Goal: Task Accomplishment & Management: Complete application form

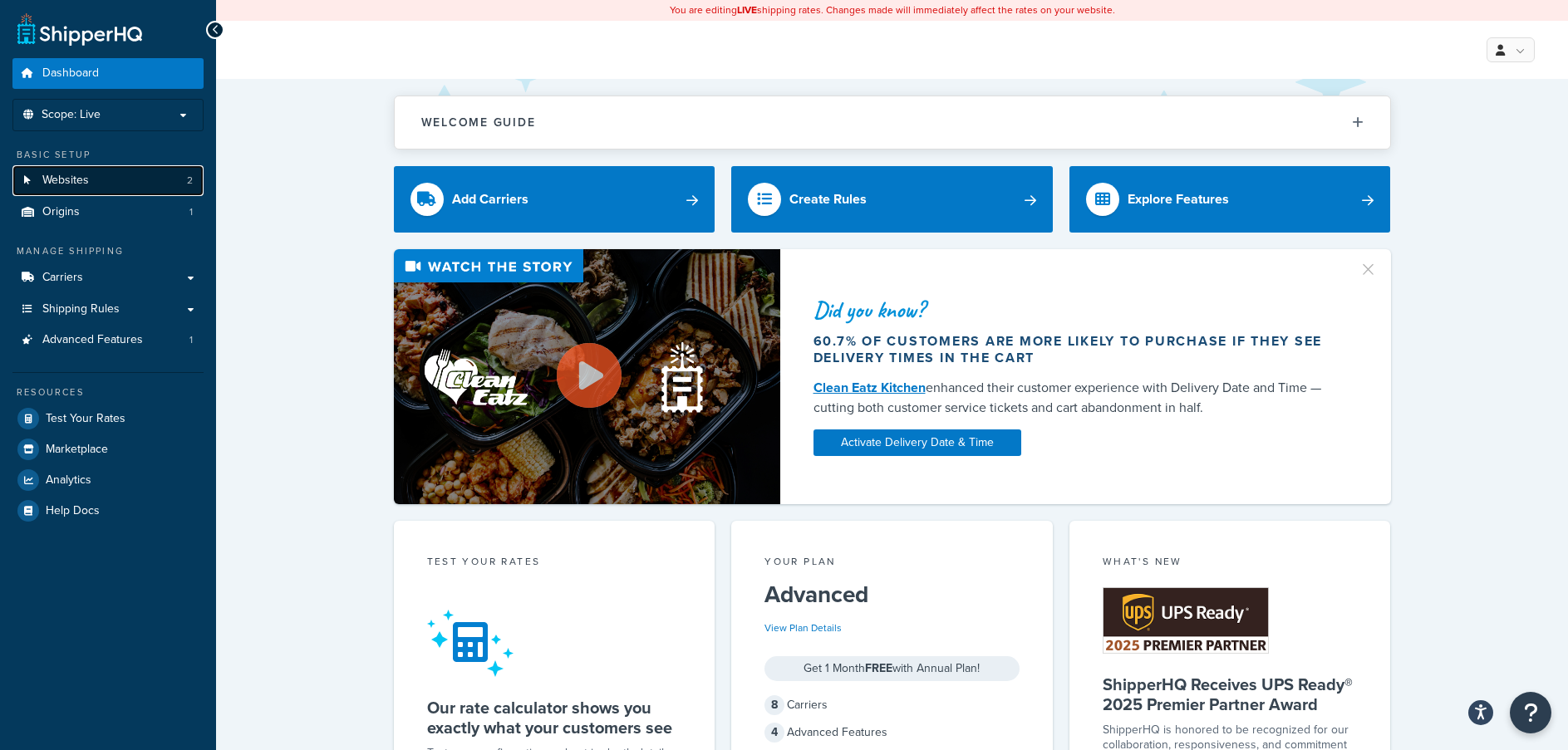
click at [92, 183] on link "Websites 2" at bounding box center [108, 180] width 191 height 31
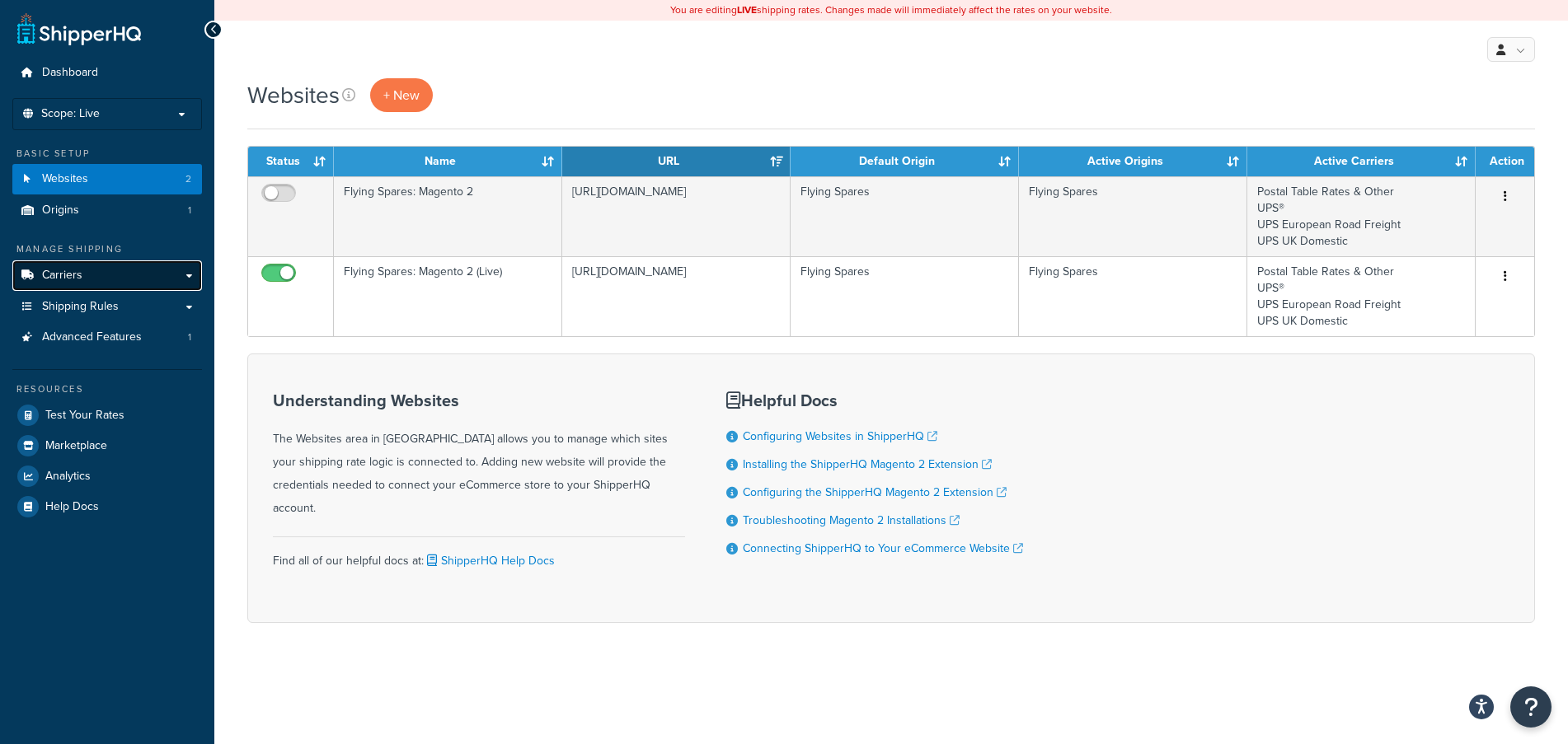
click at [78, 272] on span "Carriers" at bounding box center [61, 276] width 40 height 14
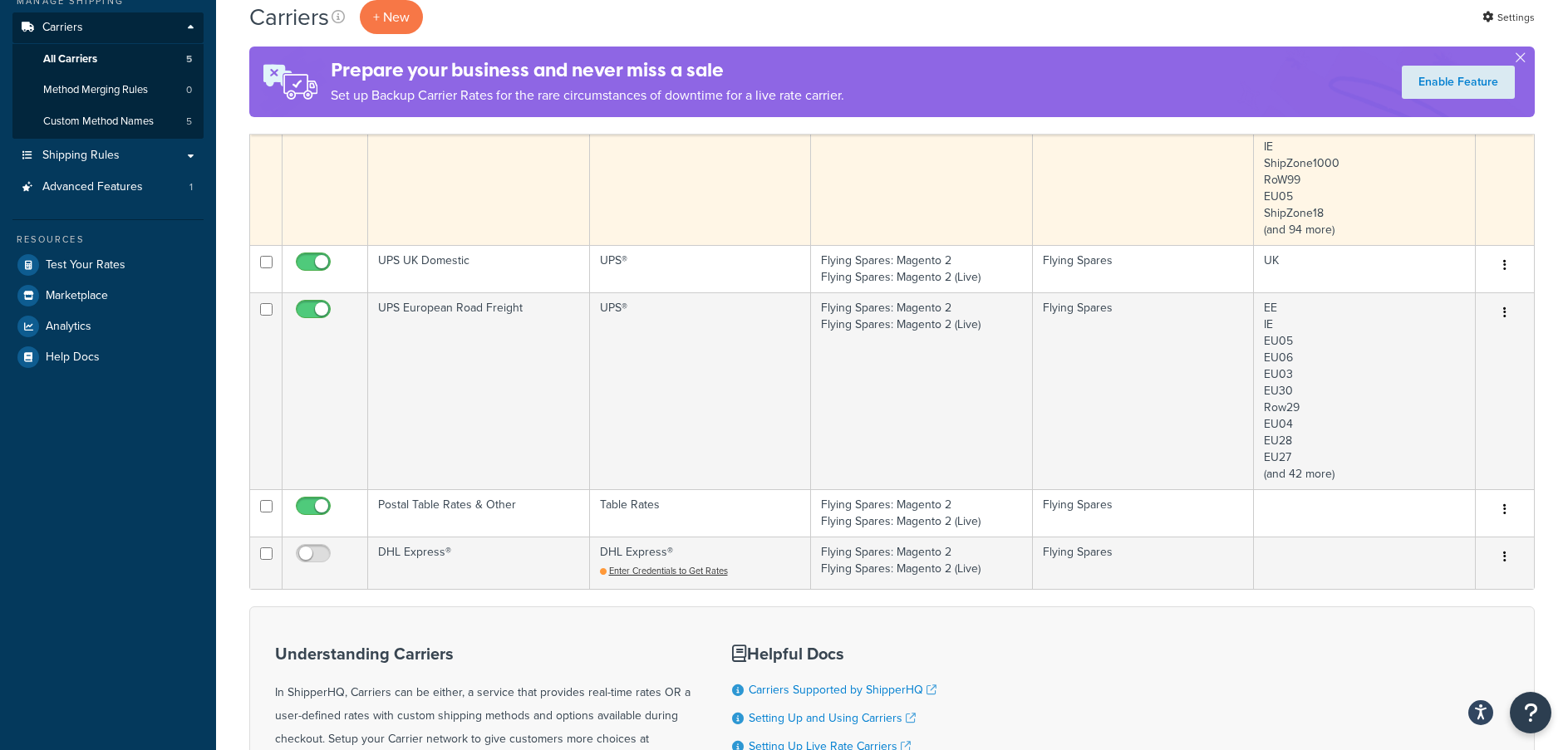
scroll to position [332, 0]
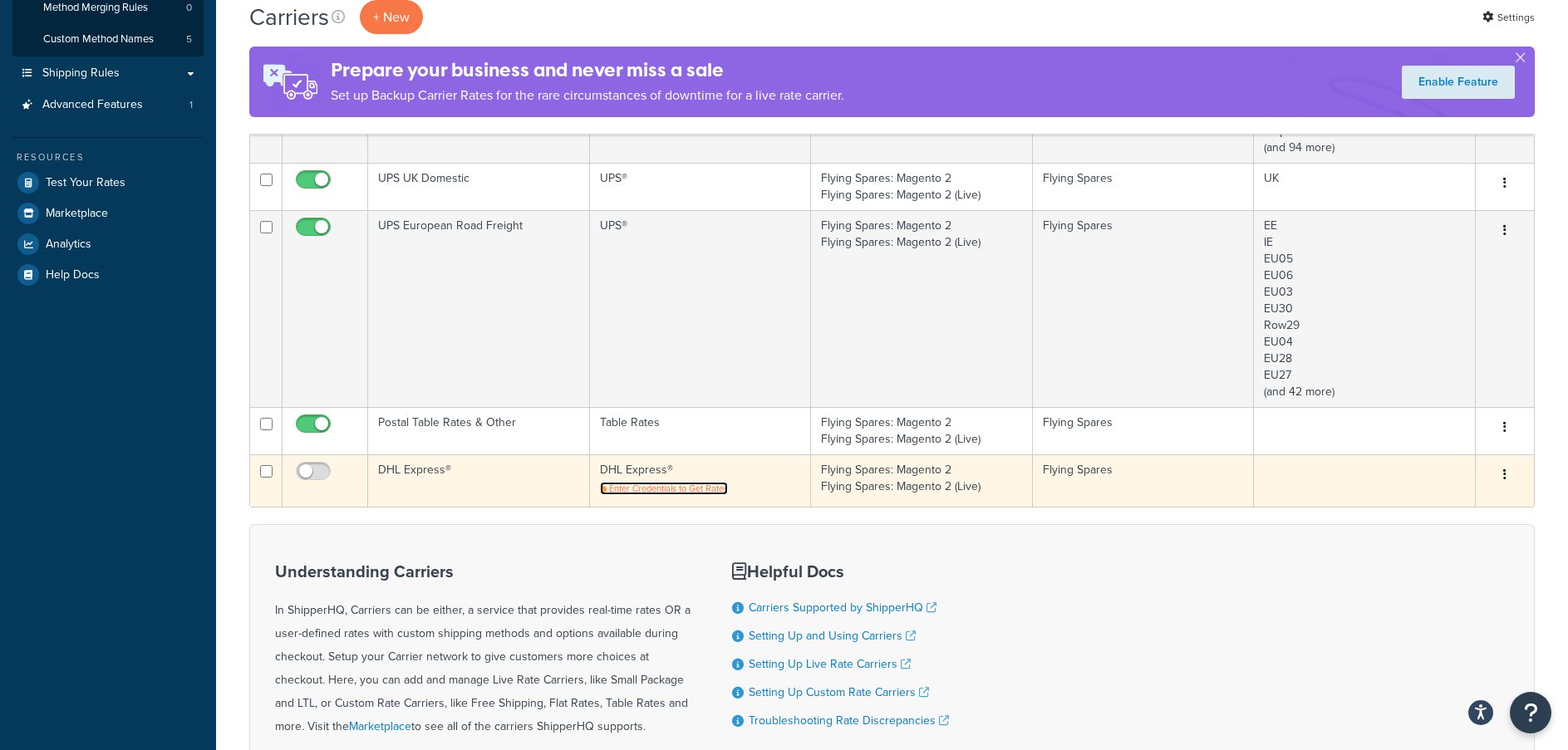
click at [688, 493] on span "Enter Credentials to Get Rates" at bounding box center [669, 488] width 118 height 13
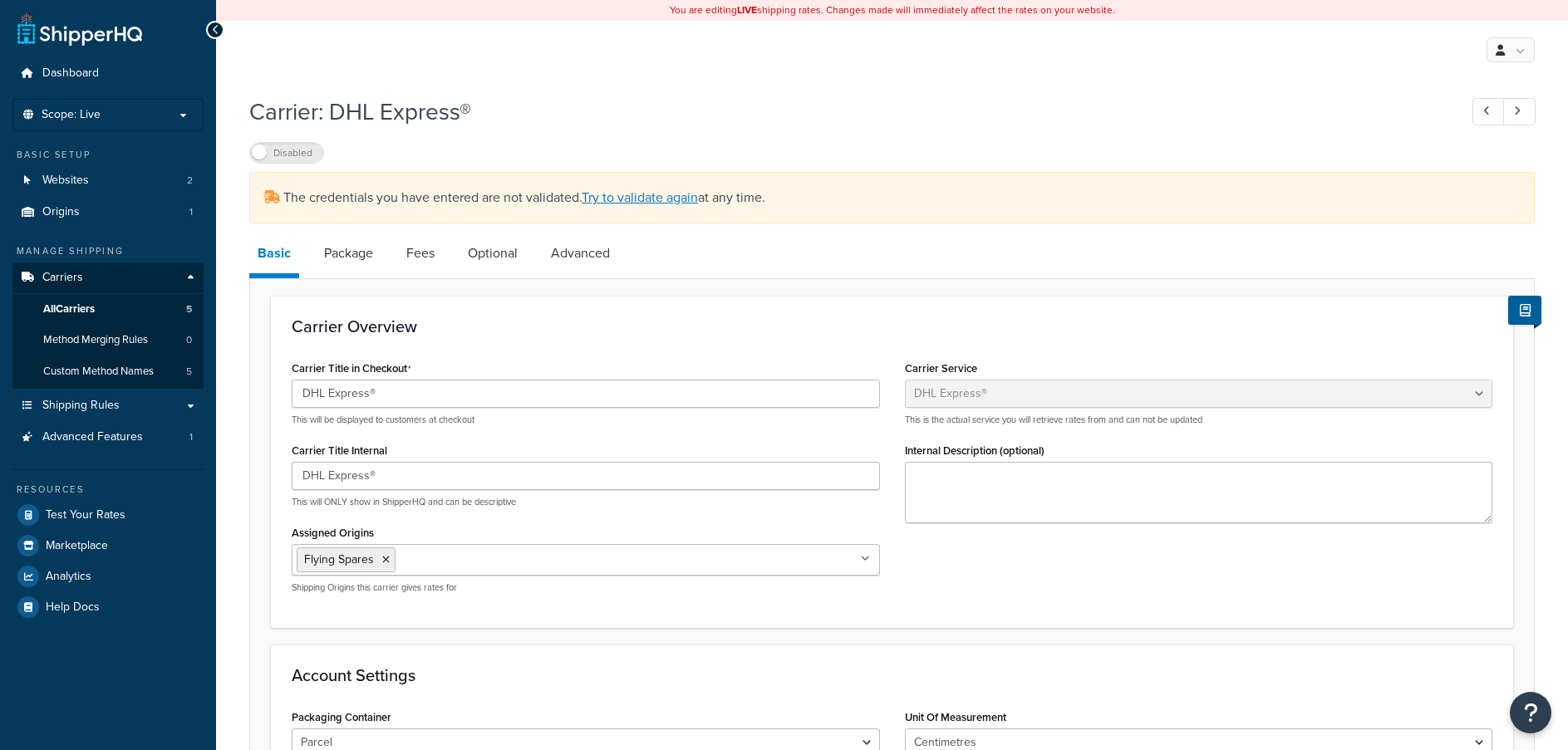
select select "dhl"
select select "kg"
select select "CM"
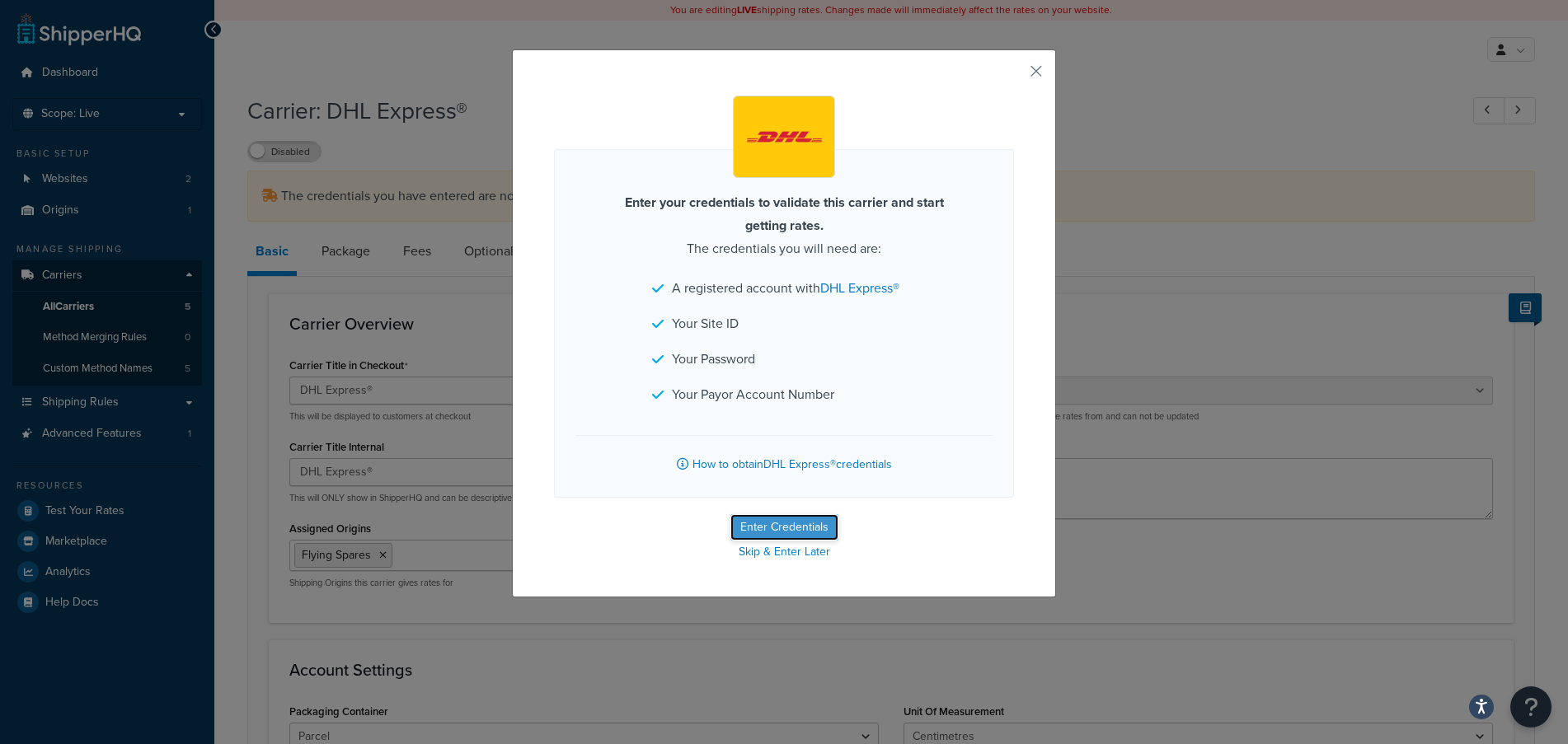
click at [776, 531] on button "Enter Credentials" at bounding box center [784, 528] width 108 height 27
select select "kg"
select select "CM"
select select "GB"
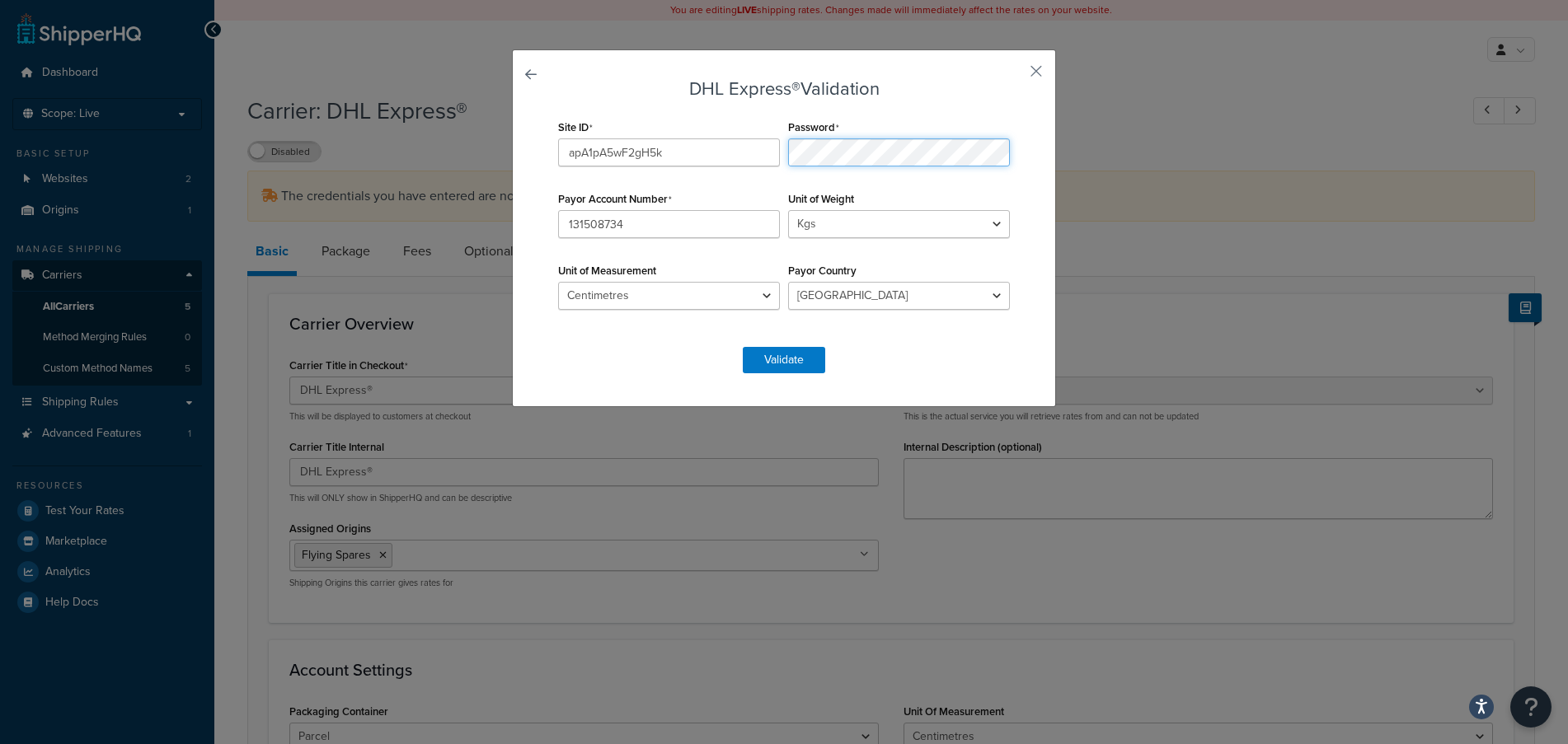
click at [760, 150] on div "Site ID apA1pA5wF2gH5k Password Payor Account Number 131508734 Unit of Weight L…" at bounding box center [784, 223] width 460 height 215
click at [784, 360] on button "Validate" at bounding box center [784, 360] width 83 height 27
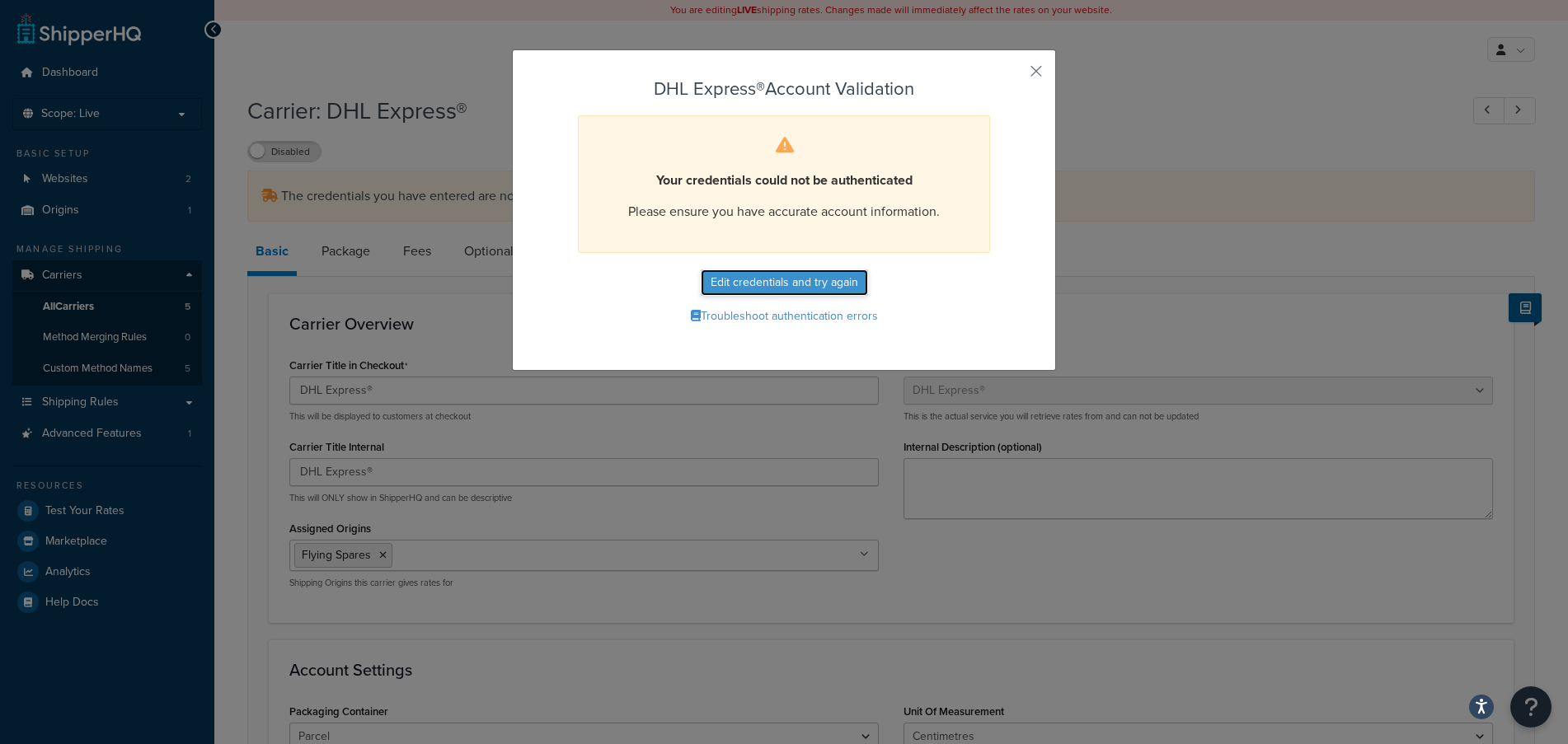
click at [829, 281] on button "Edit credentials and try again" at bounding box center [784, 283] width 167 height 27
select select "kg"
select select "CM"
select select "GB"
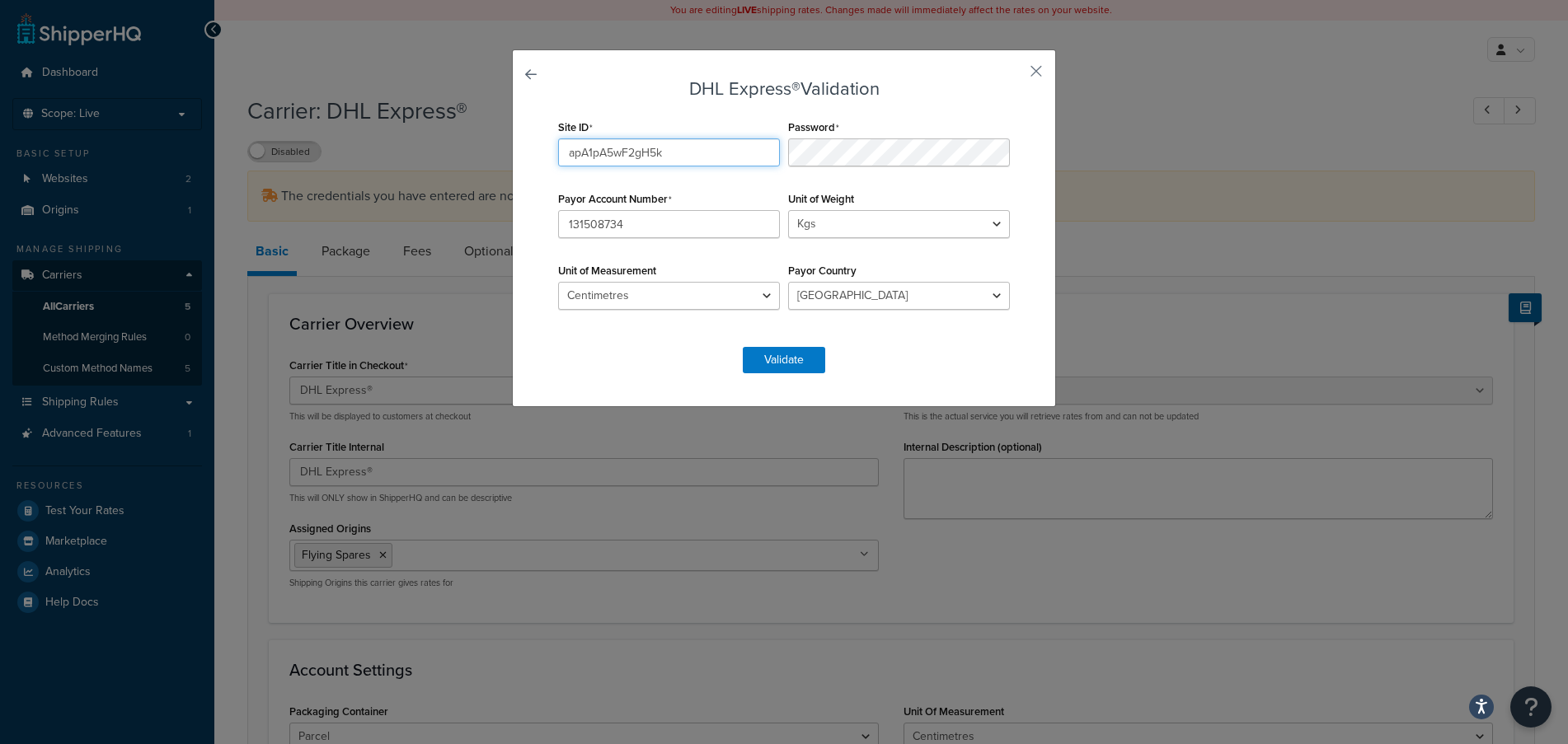
drag, startPoint x: 707, startPoint y: 159, endPoint x: 483, endPoint y: 154, distance: 224.1
click at [483, 153] on div "DHL Express® Validation Site ID apA1pA5wF2gH5k Password Payor Account Number 13…" at bounding box center [784, 372] width 1568 height 744
click at [742, 161] on div "Site ID apA1pA5wF2gH5k Password Payor Account Number 131508734 Unit of Weight L…" at bounding box center [784, 223] width 460 height 215
click at [790, 353] on button "Validate" at bounding box center [784, 360] width 83 height 27
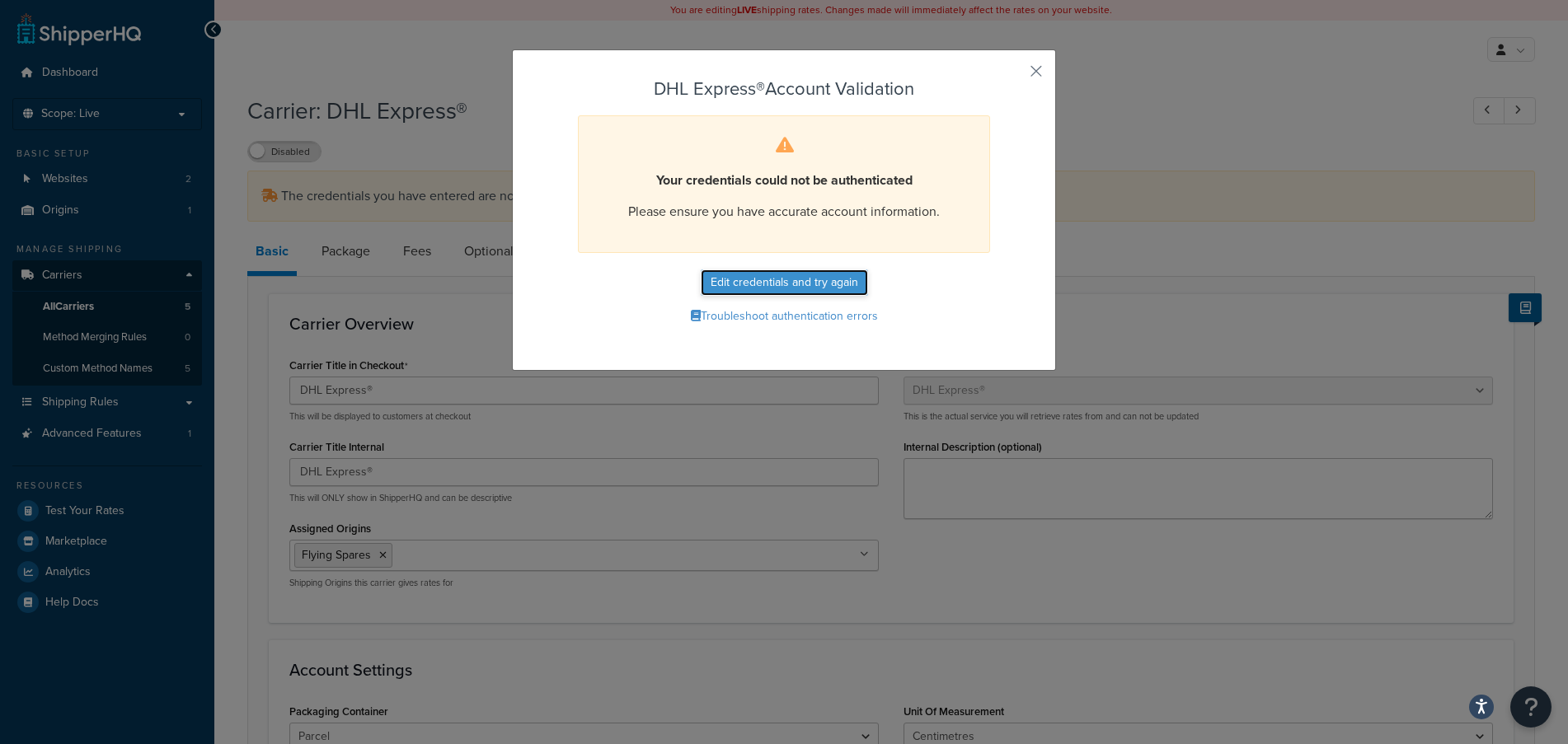
click at [812, 284] on button "Edit credentials and try again" at bounding box center [784, 283] width 167 height 27
select select "kg"
select select "CM"
select select "GB"
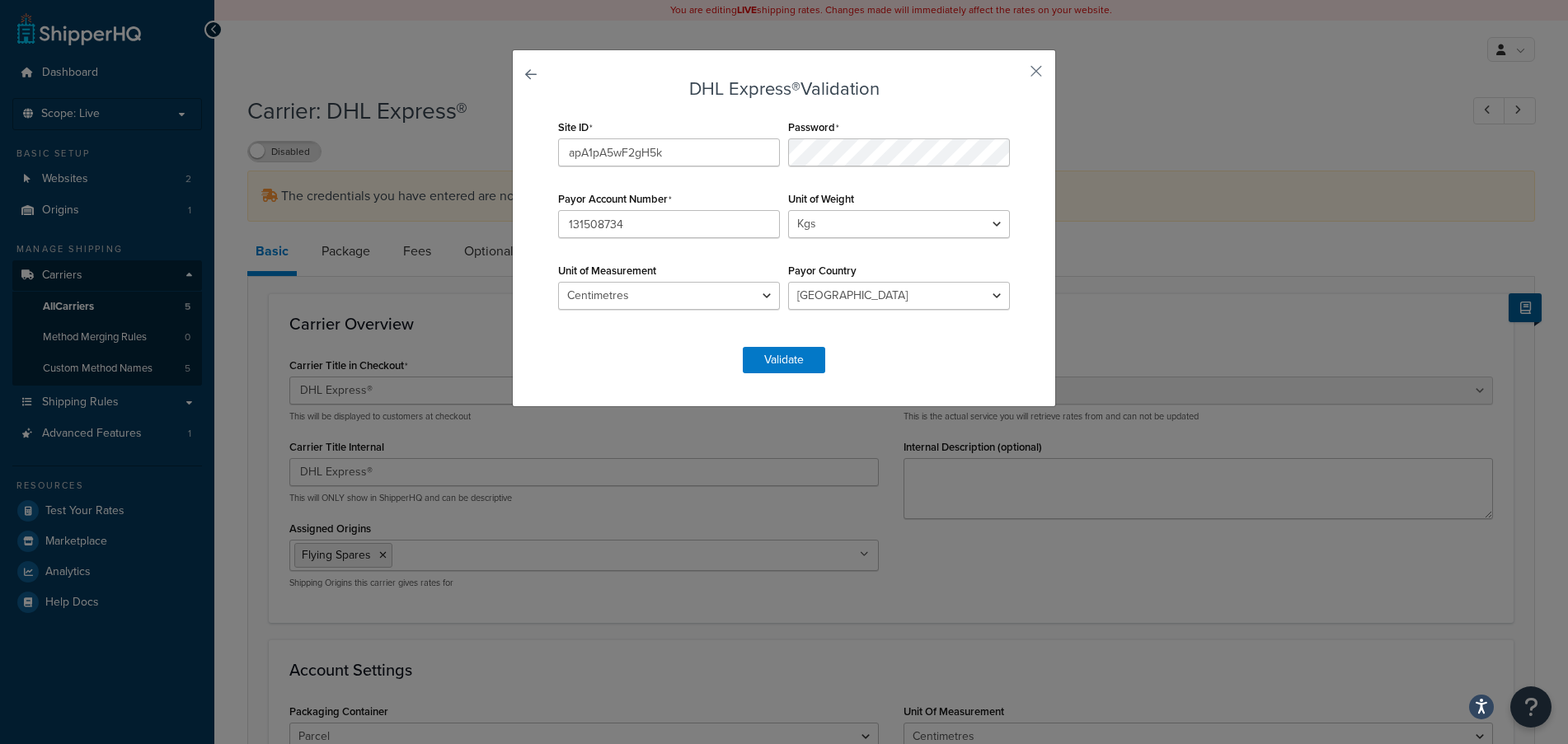
click at [1112, 178] on div "DHL Express® Validation Site ID apA1pA5wF2gH5k Password Payor Account Number 13…" at bounding box center [784, 372] width 1568 height 744
click at [698, 158] on div "Site ID apA1pA5wF2gH5k Password Payor Account Number 131508734 Unit of Weight L…" at bounding box center [784, 223] width 460 height 215
click at [791, 358] on button "Validate" at bounding box center [784, 360] width 83 height 27
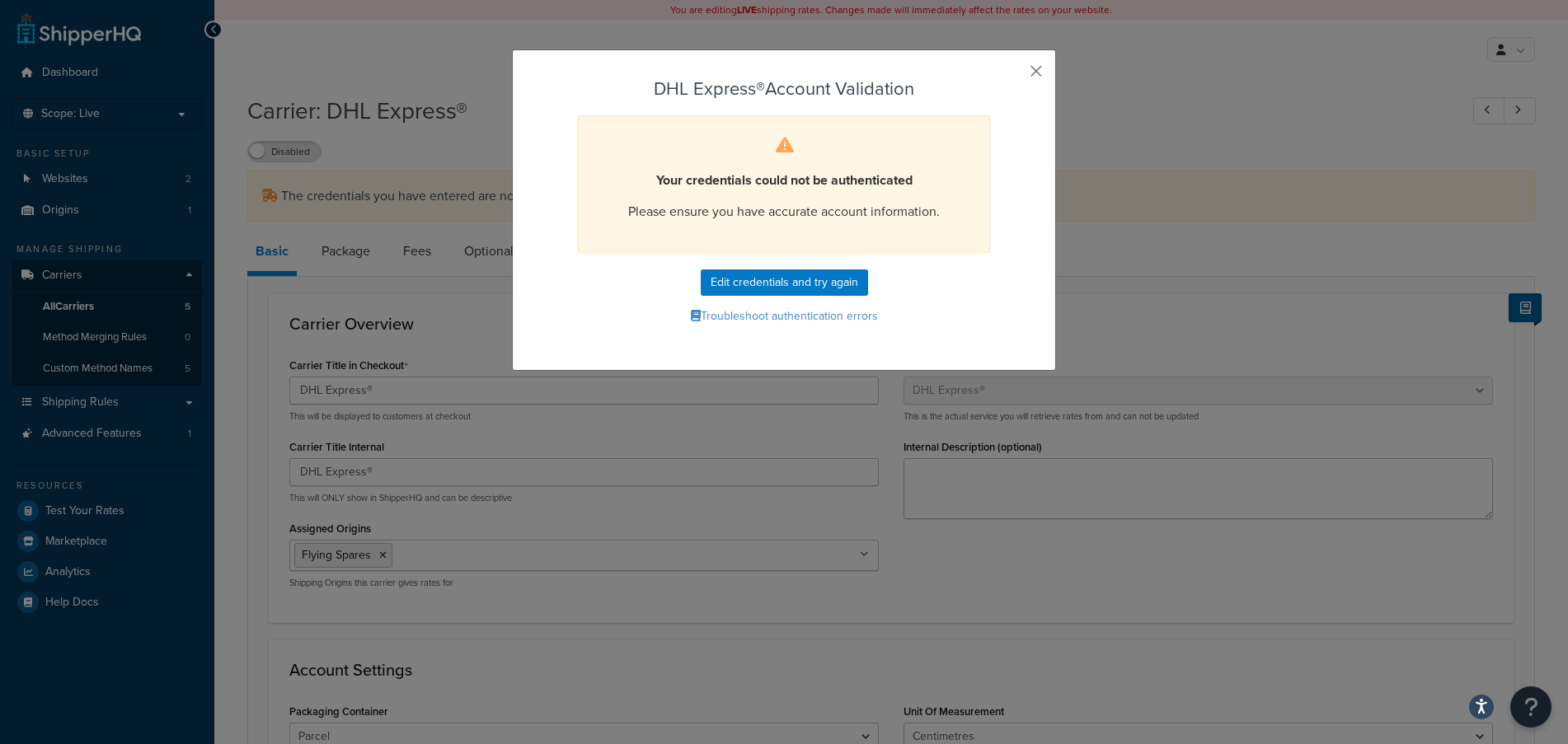
click at [1014, 75] on button "button" at bounding box center [1011, 77] width 4 height 4
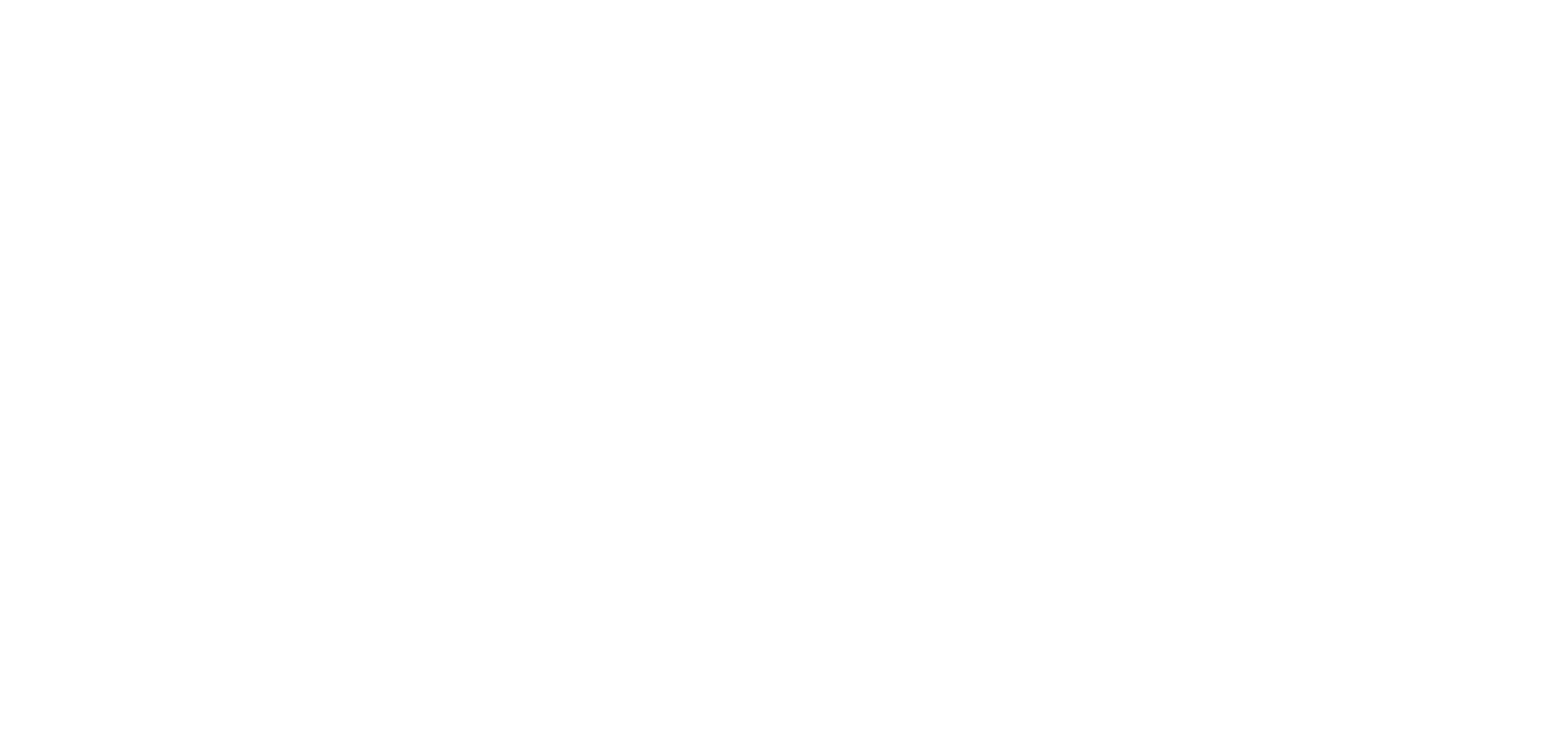
select select "dhl"
select select "kg"
select select "CM"
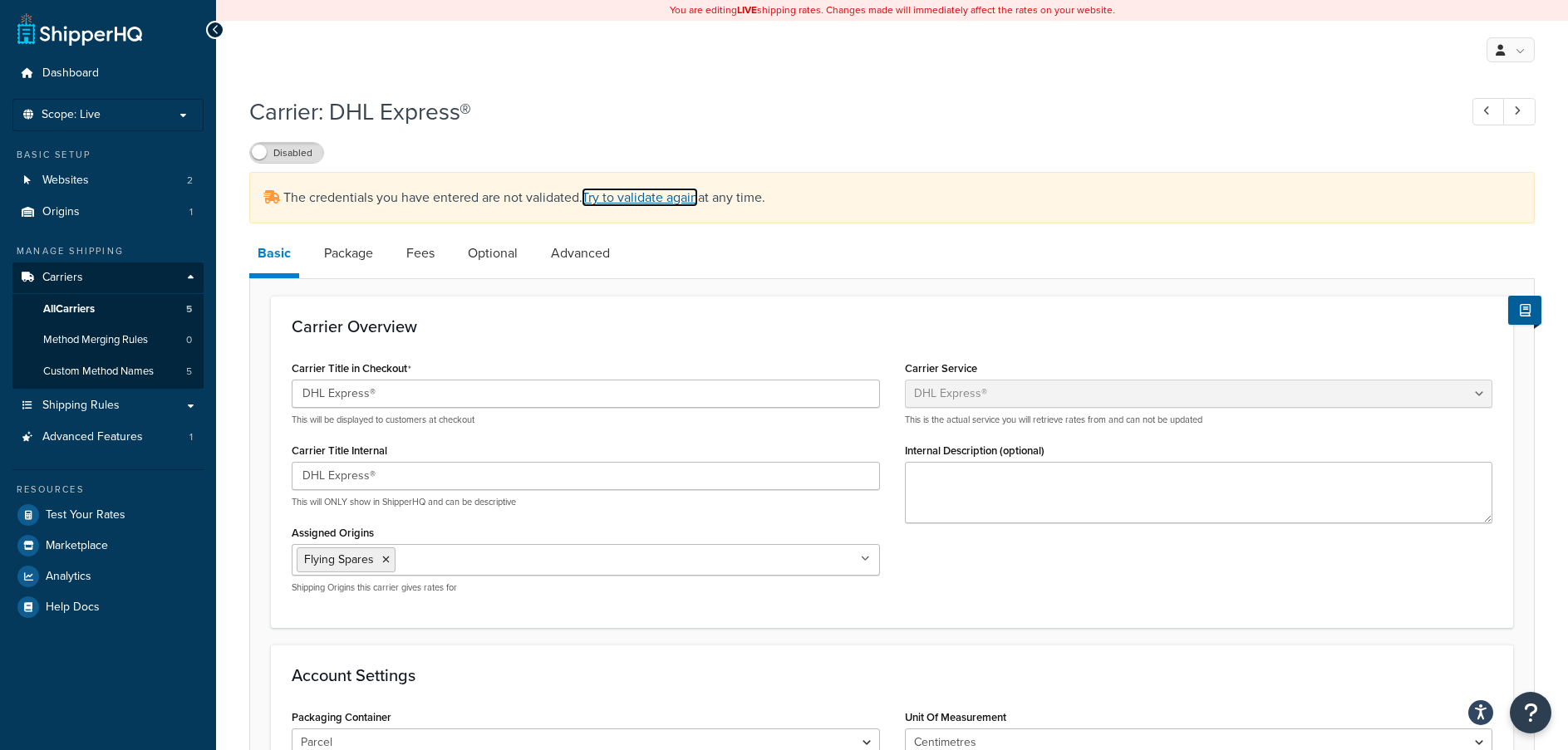
click at [677, 196] on link "Try to validate again" at bounding box center [640, 196] width 117 height 19
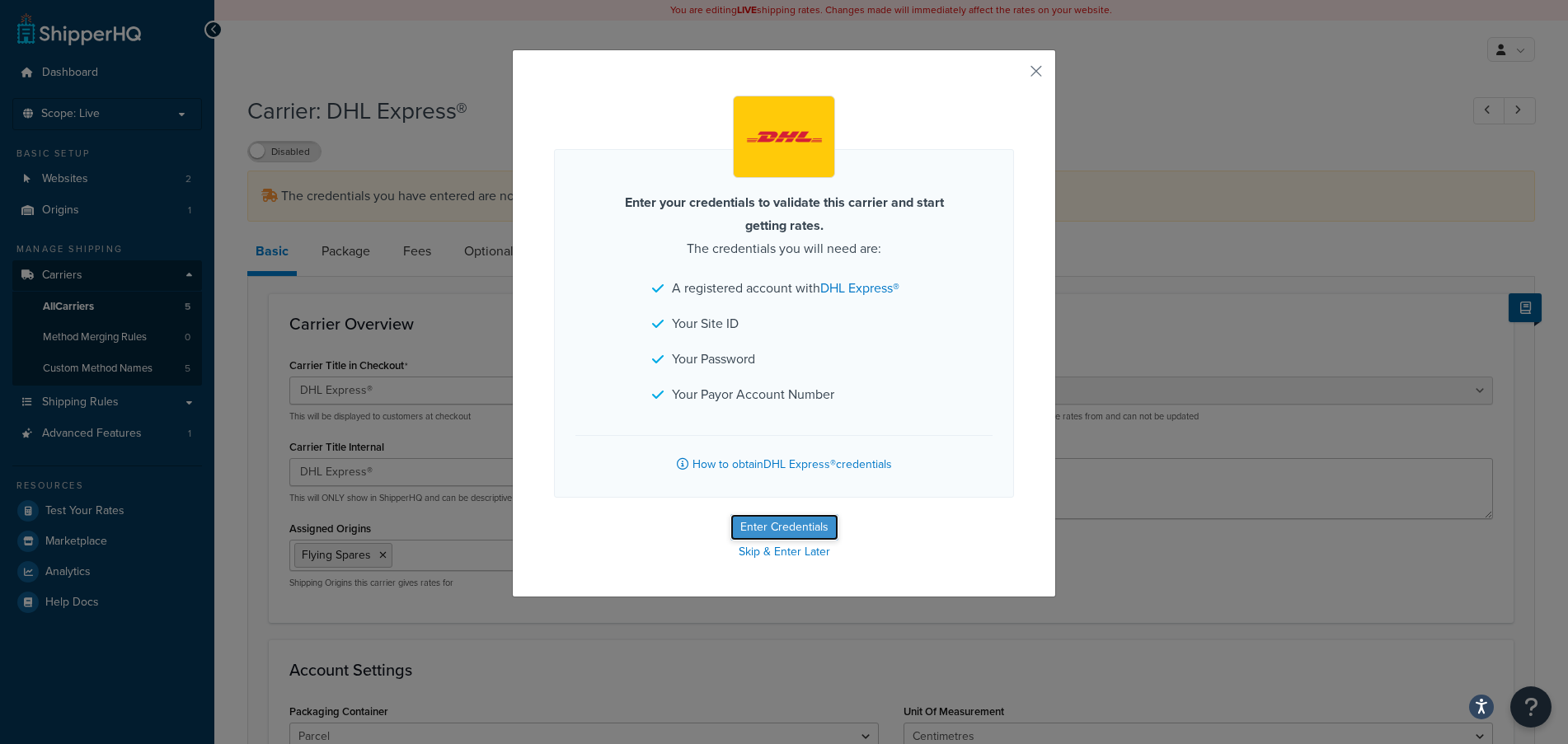
click at [750, 533] on button "Enter Credentials" at bounding box center [784, 528] width 108 height 27
select select "kg"
select select "CM"
select select "GB"
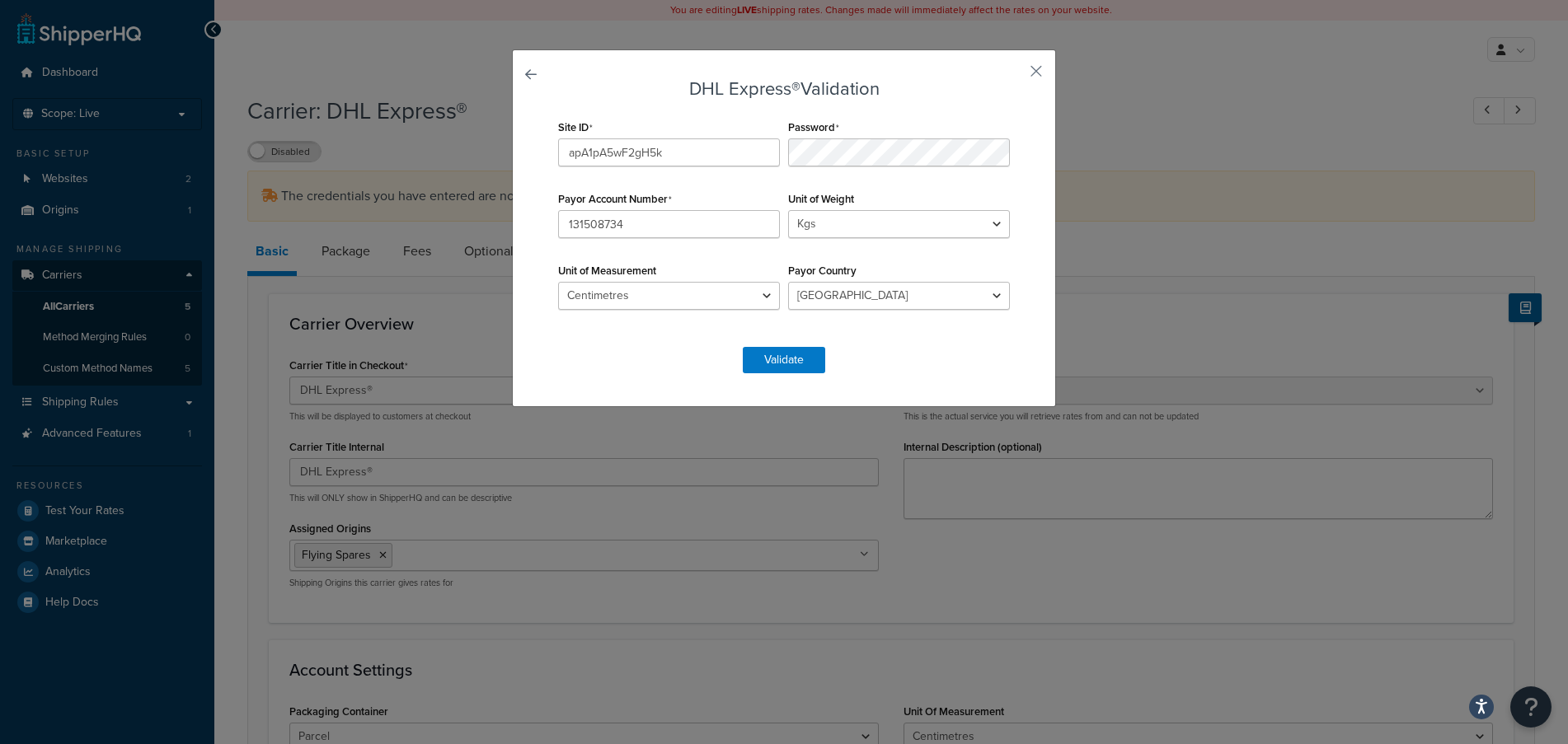
click at [1006, 361] on form "DHL Express® Validation Site ID apA1pA5wF2gH5k Password Payor Account Number 13…" at bounding box center [784, 226] width 460 height 295
click at [785, 360] on button "Validate" at bounding box center [784, 360] width 83 height 27
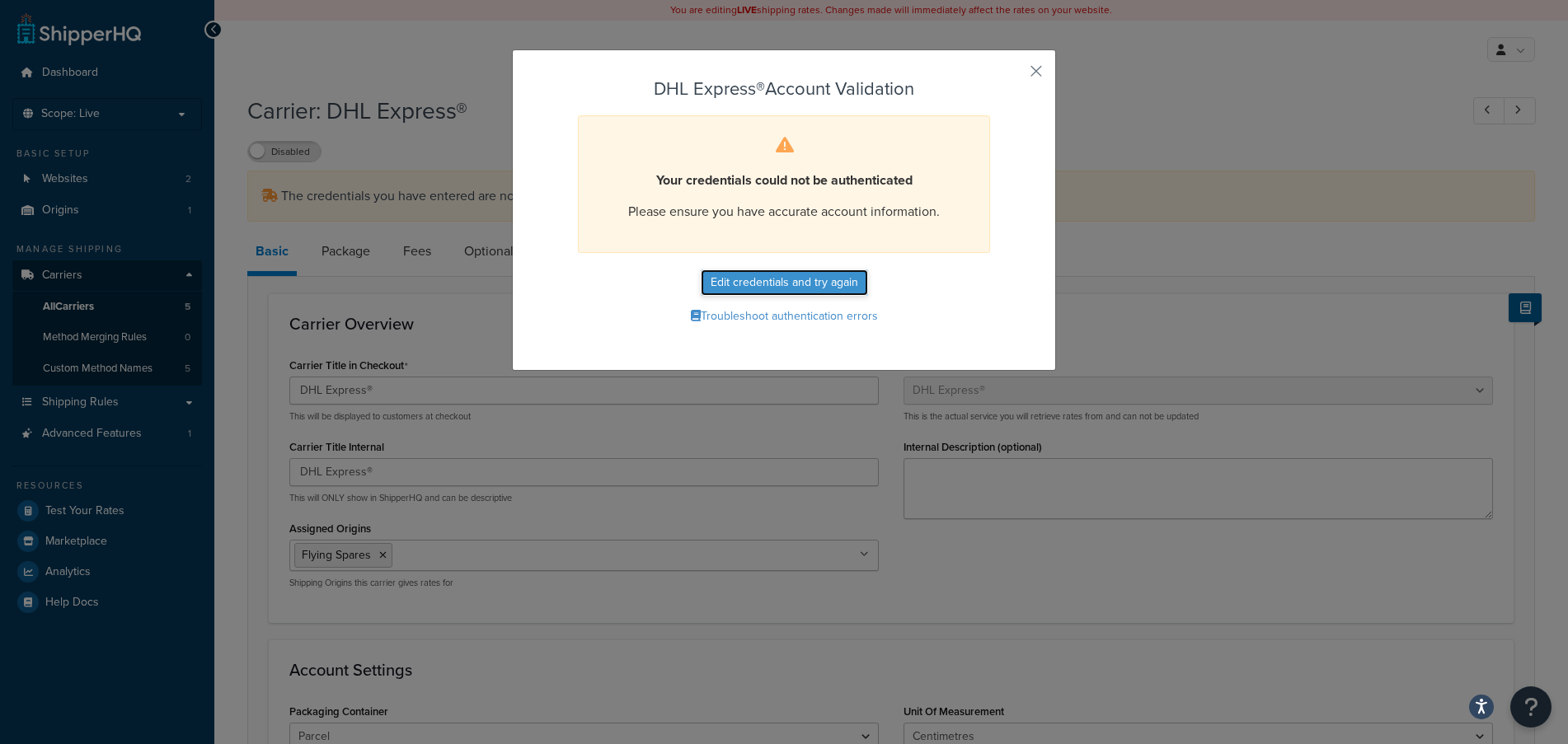
click at [752, 289] on button "Edit credentials and try again" at bounding box center [784, 283] width 167 height 27
select select "kg"
select select "CM"
select select "GB"
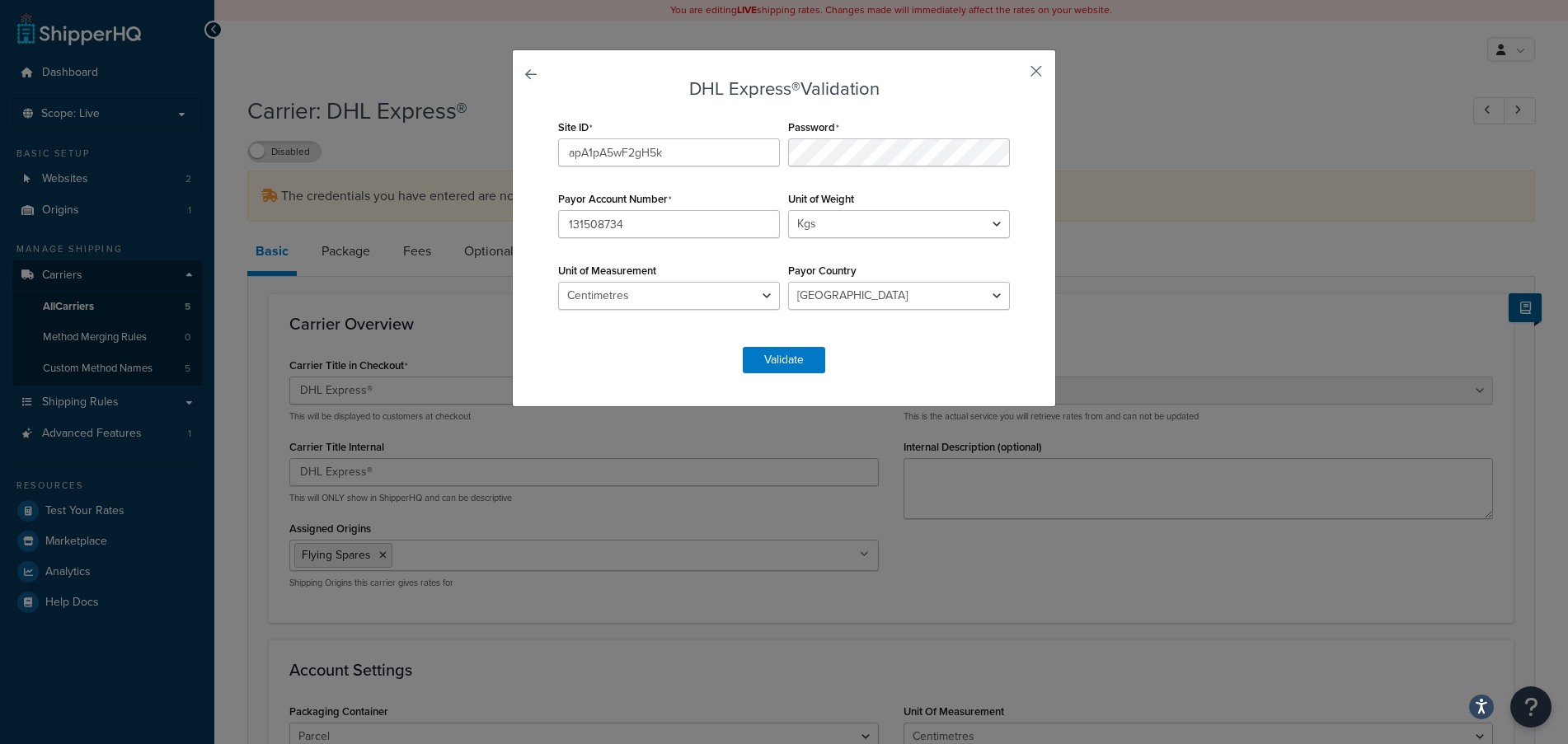
click at [1014, 75] on button "button" at bounding box center [1011, 77] width 4 height 4
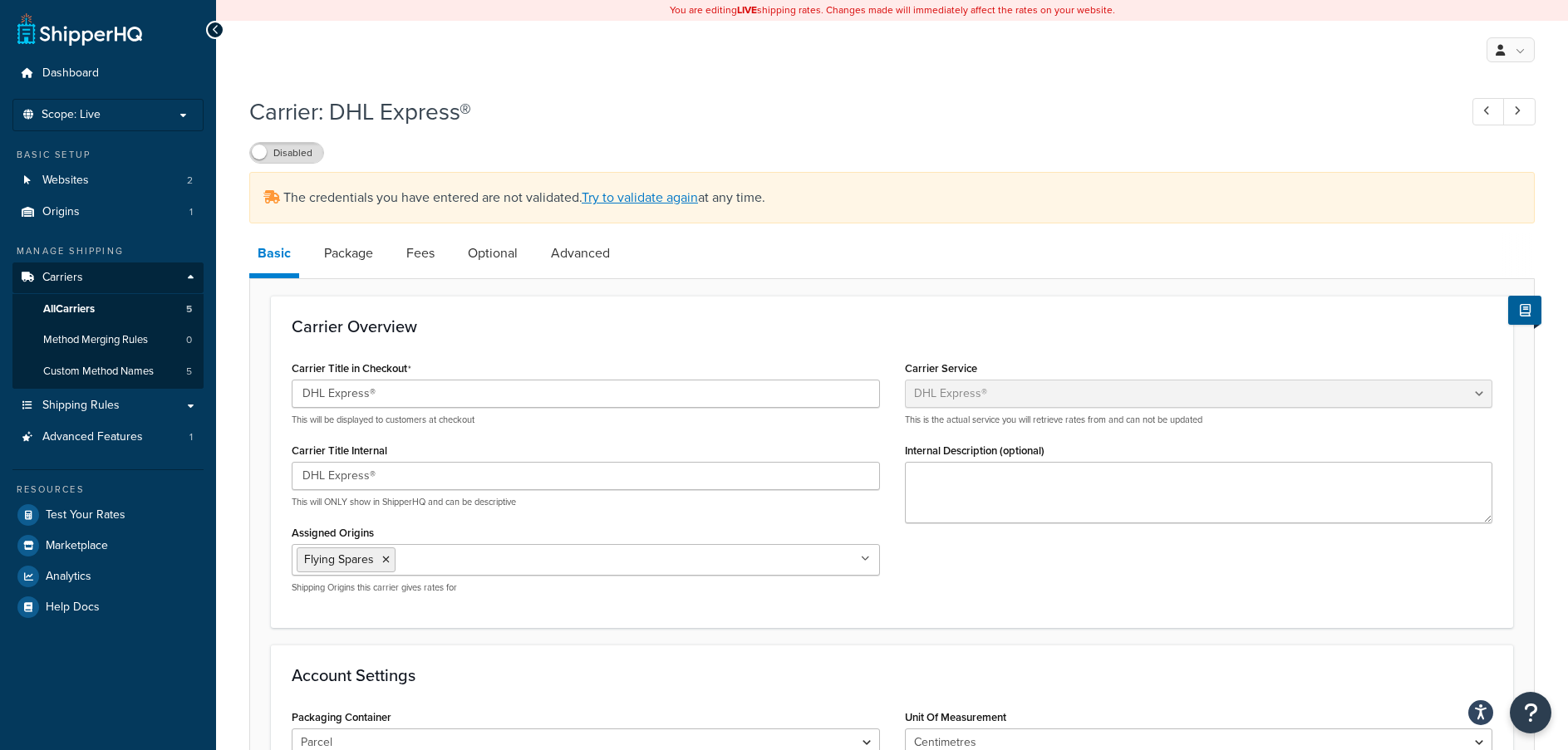
select select "dhl"
select select "kg"
select select "CM"
